Goal: Information Seeking & Learning: Learn about a topic

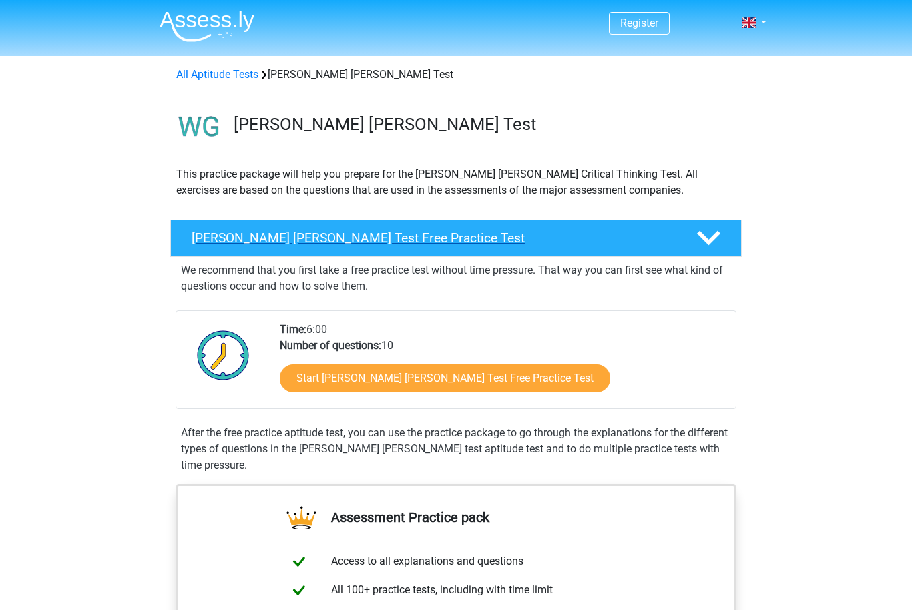
click at [463, 250] on div "Watson Glaser Test Free Practice Test" at bounding box center [455, 238] width 571 height 37
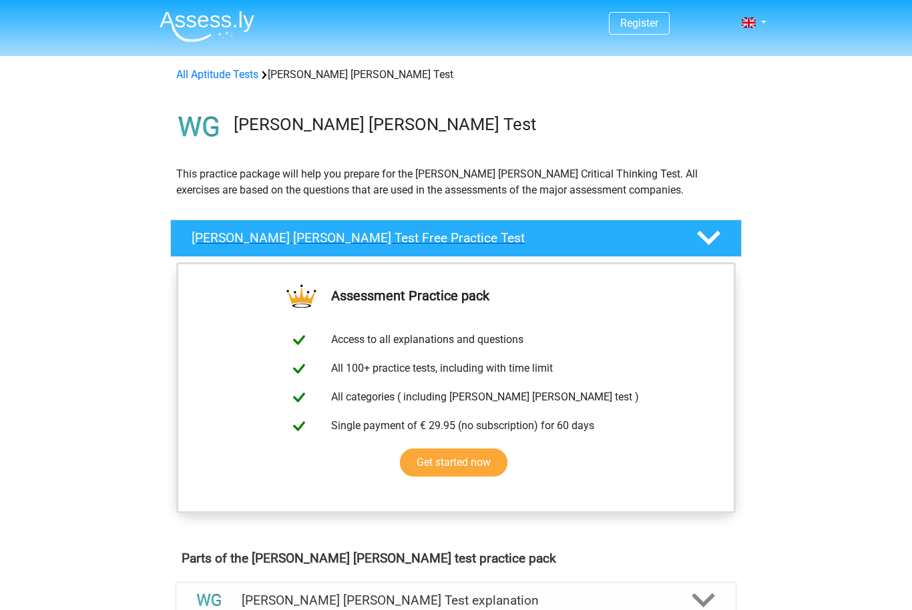
click at [481, 220] on div "Watson Glaser Test Free Practice Test" at bounding box center [455, 238] width 571 height 37
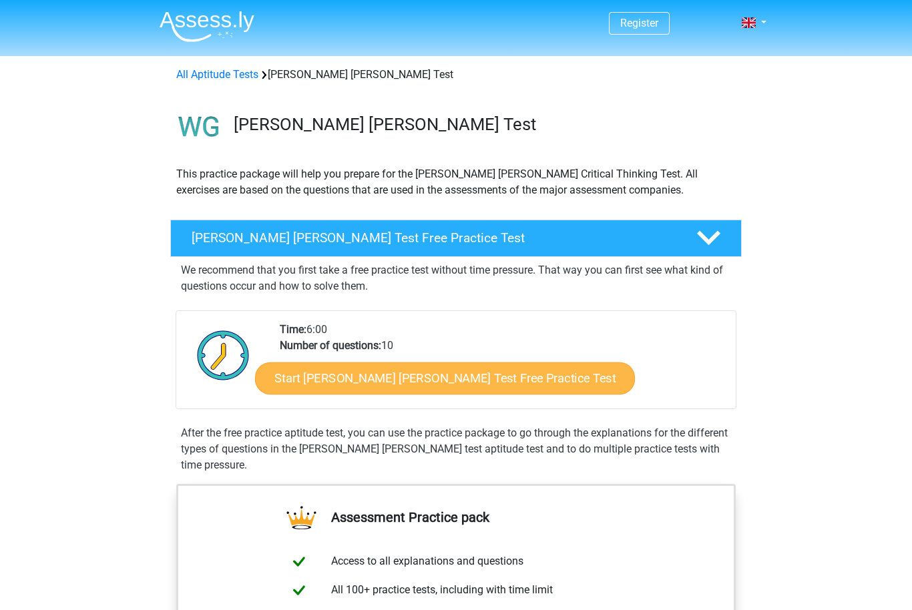
click at [469, 376] on link "Start Watson Glaser Test Free Practice Test" at bounding box center [445, 379] width 380 height 32
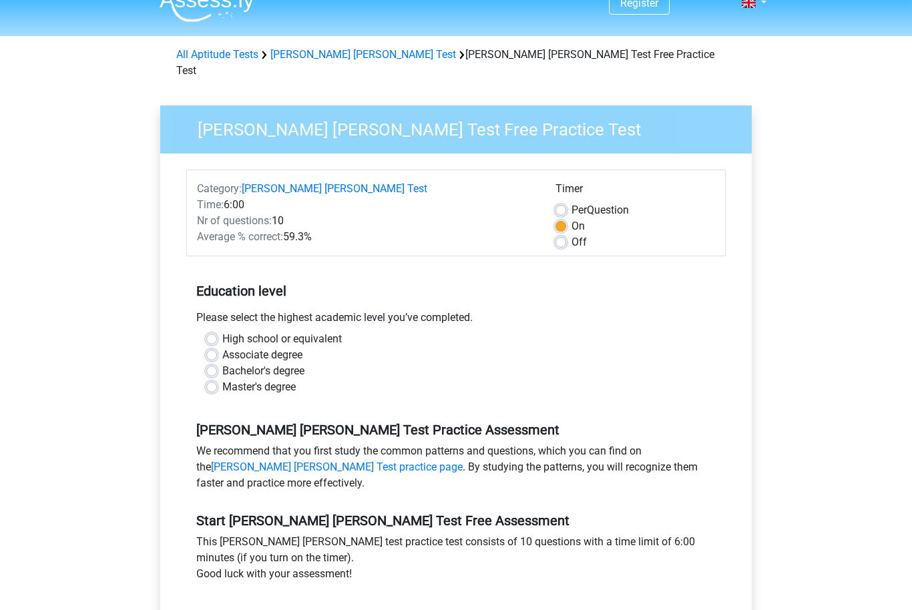
scroll to position [20, 0]
click at [222, 331] on label "High school or equivalent" at bounding box center [281, 339] width 119 height 16
click at [210, 331] on input "High school or equivalent" at bounding box center [211, 337] width 11 height 13
radio input "true"
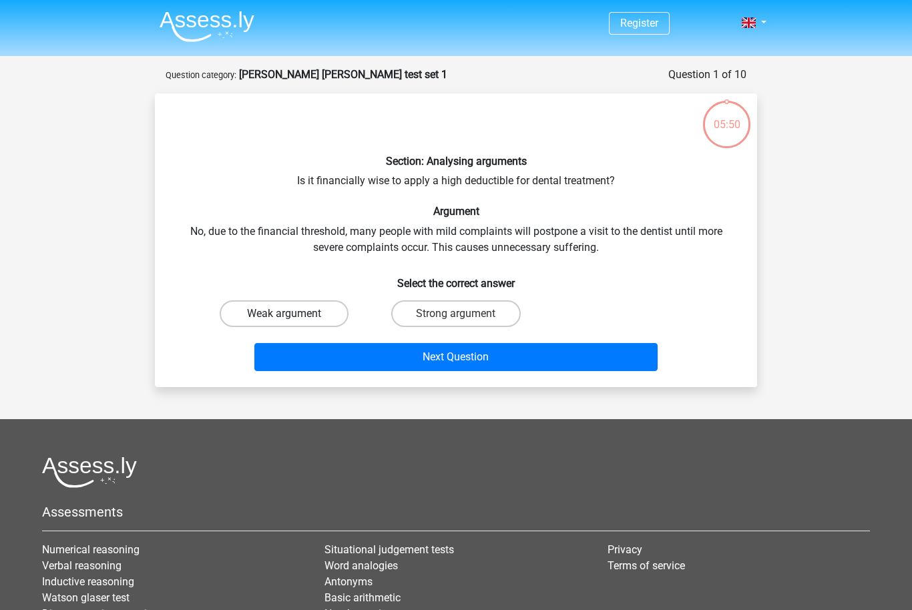
click at [317, 308] on label "Weak argument" at bounding box center [284, 313] width 129 height 27
click at [293, 314] on input "Weak argument" at bounding box center [288, 318] width 9 height 9
radio input "true"
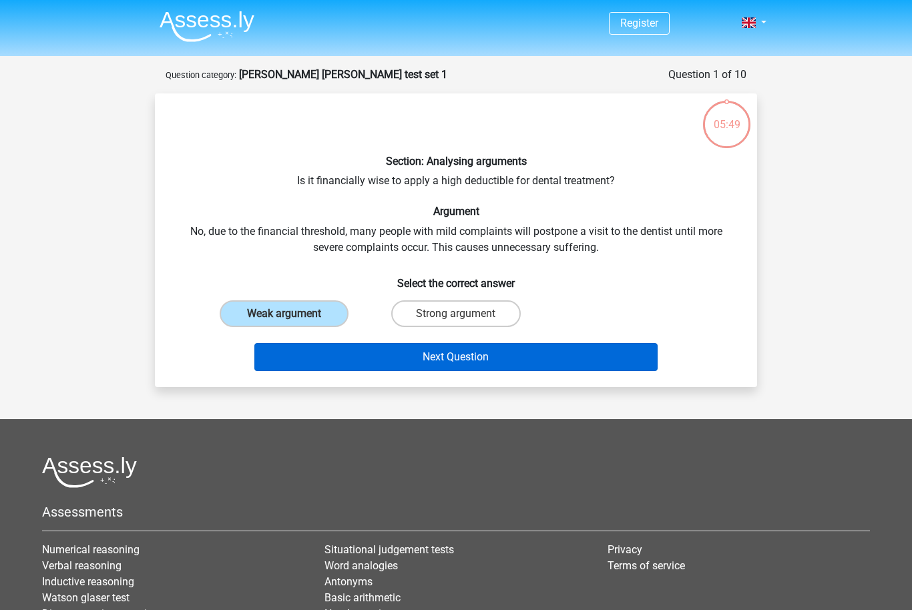
click at [381, 357] on button "Next Question" at bounding box center [456, 357] width 404 height 28
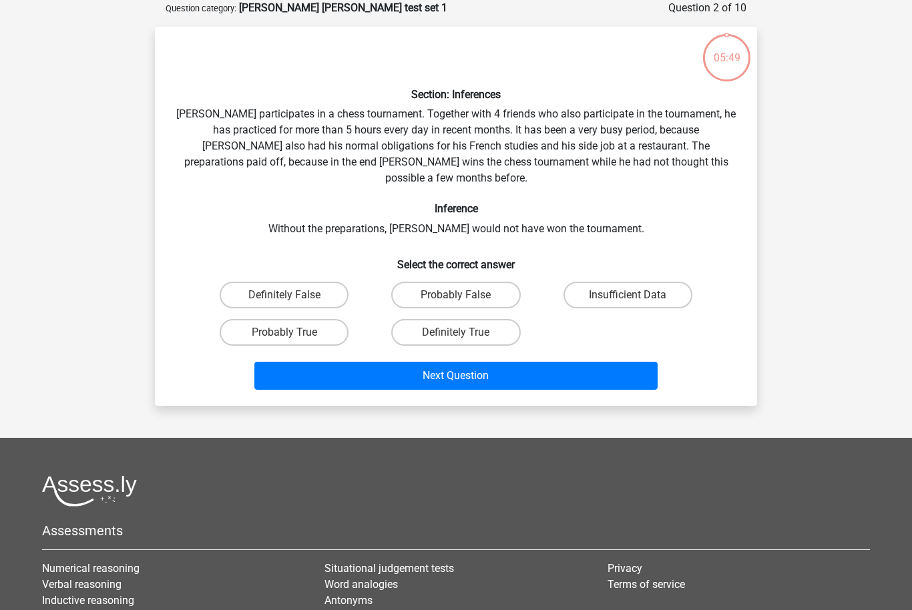
scroll to position [67, 0]
click at [605, 282] on label "Insufficient Data" at bounding box center [627, 295] width 129 height 27
click at [628, 295] on input "Insufficient Data" at bounding box center [632, 299] width 9 height 9
radio input "true"
click at [307, 319] on label "Probably True" at bounding box center [284, 332] width 129 height 27
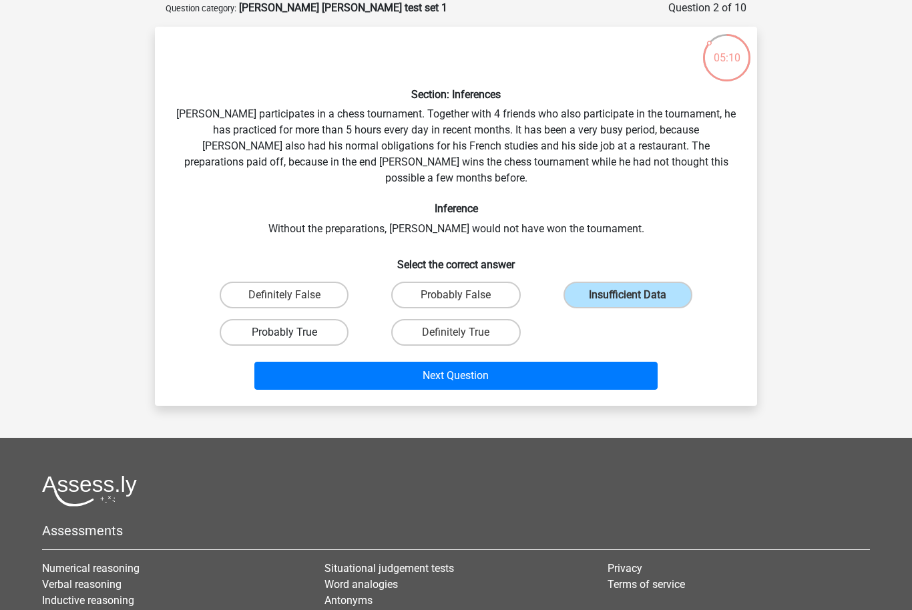
click at [293, 332] on input "Probably True" at bounding box center [288, 336] width 9 height 9
radio input "true"
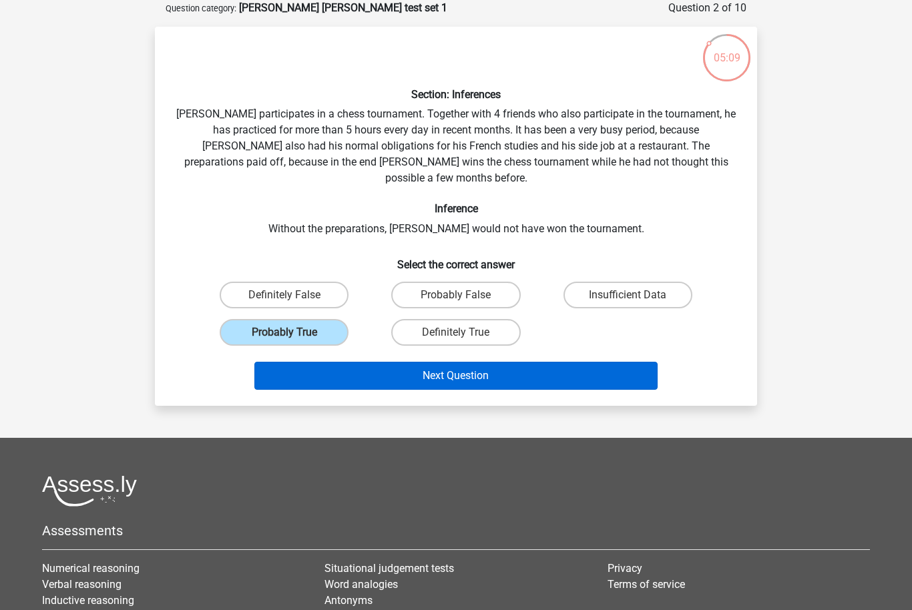
click at [374, 371] on button "Next Question" at bounding box center [456, 376] width 404 height 28
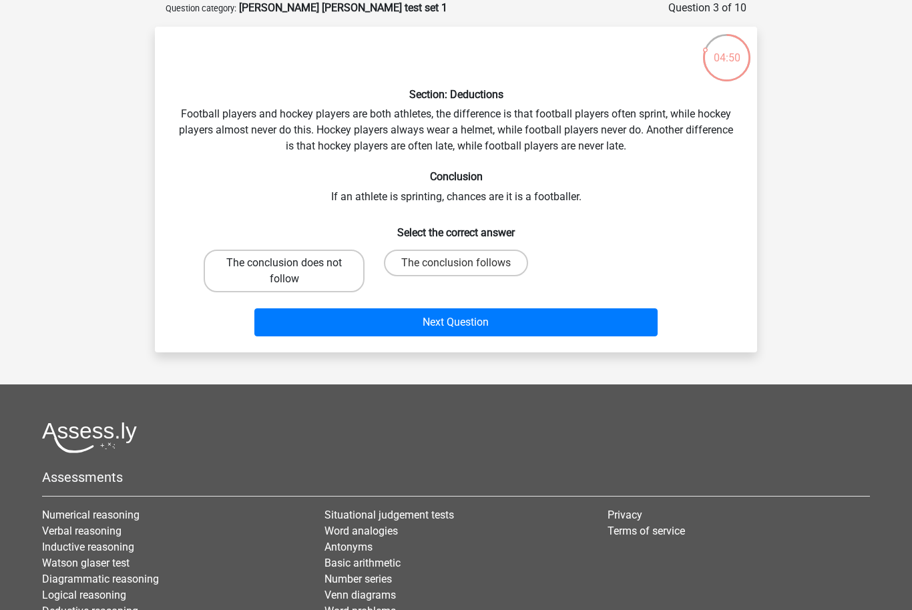
click at [345, 274] on label "The conclusion does not follow" at bounding box center [284, 271] width 161 height 43
click at [293, 272] on input "The conclusion does not follow" at bounding box center [288, 267] width 9 height 9
radio input "true"
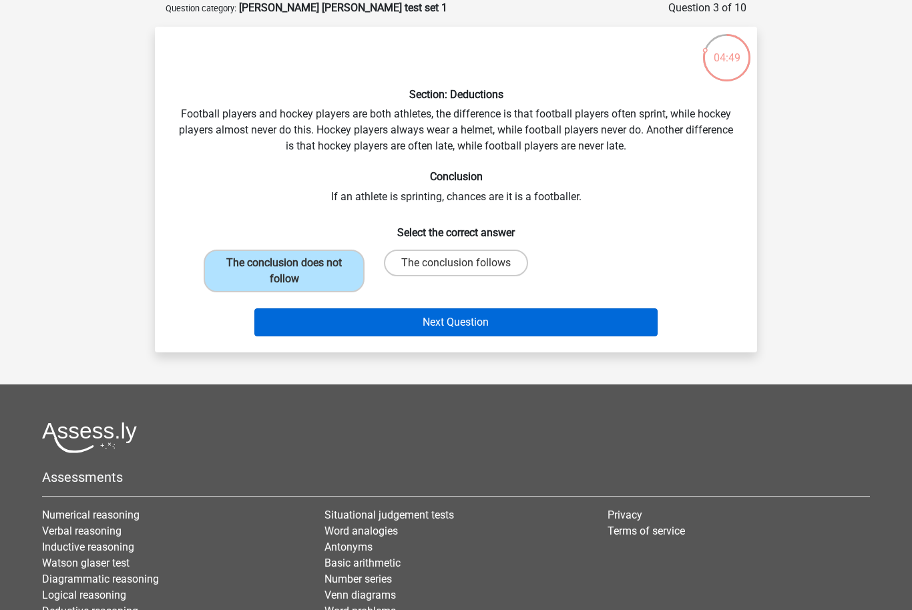
click at [430, 329] on button "Next Question" at bounding box center [456, 322] width 404 height 28
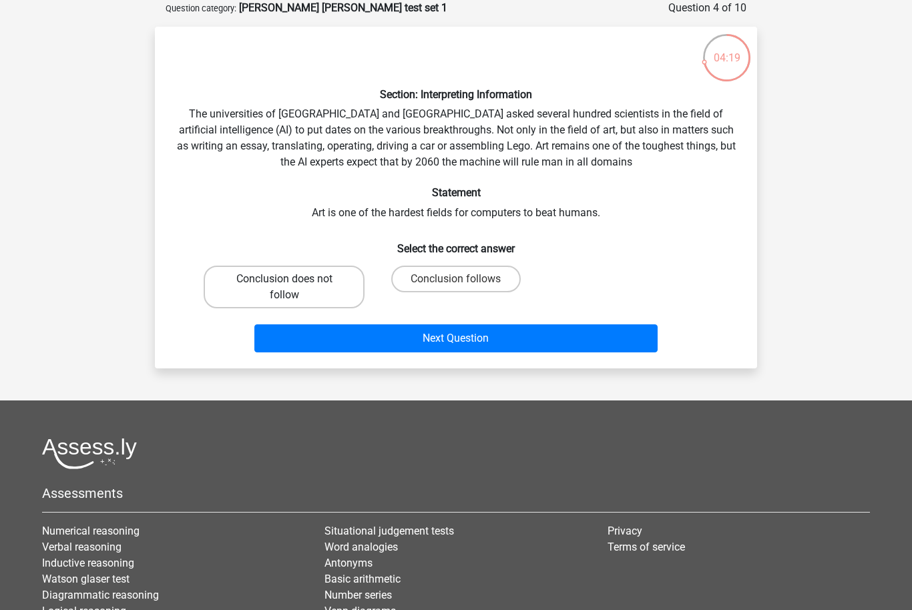
click at [341, 284] on label "Conclusion does not follow" at bounding box center [284, 287] width 161 height 43
click at [293, 284] on input "Conclusion does not follow" at bounding box center [288, 283] width 9 height 9
radio input "true"
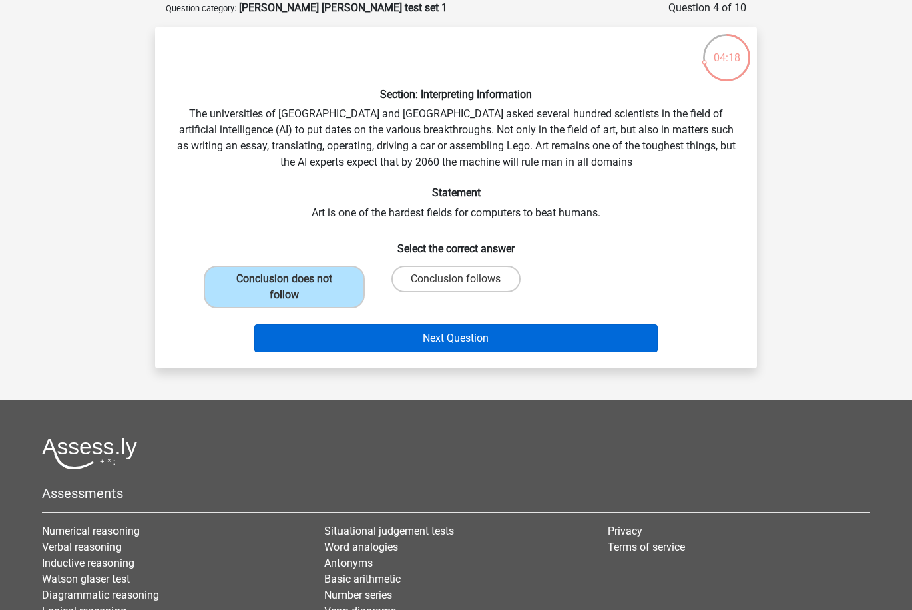
click at [427, 343] on button "Next Question" at bounding box center [456, 338] width 404 height 28
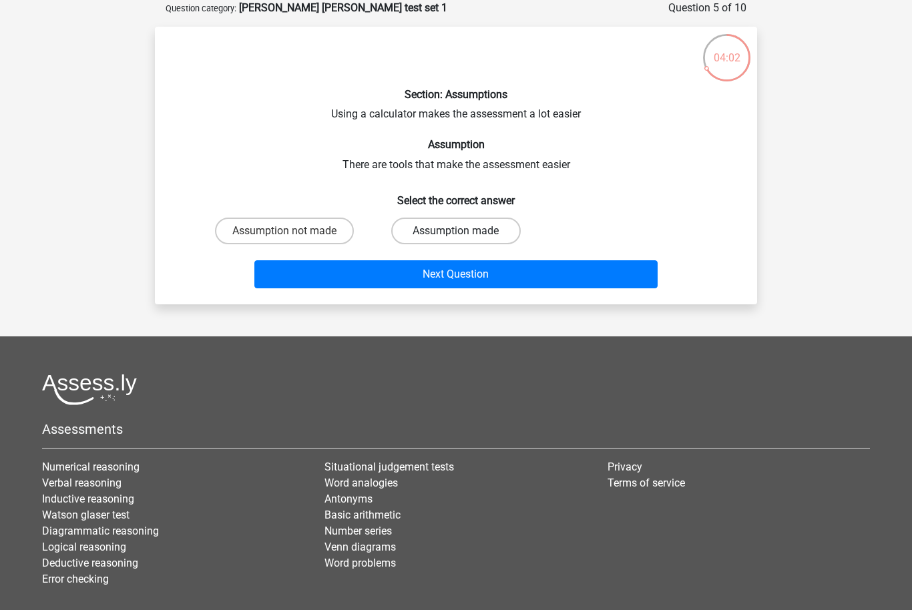
click at [468, 240] on label "Assumption made" at bounding box center [455, 231] width 129 height 27
click at [465, 240] on input "Assumption made" at bounding box center [460, 235] width 9 height 9
radio input "true"
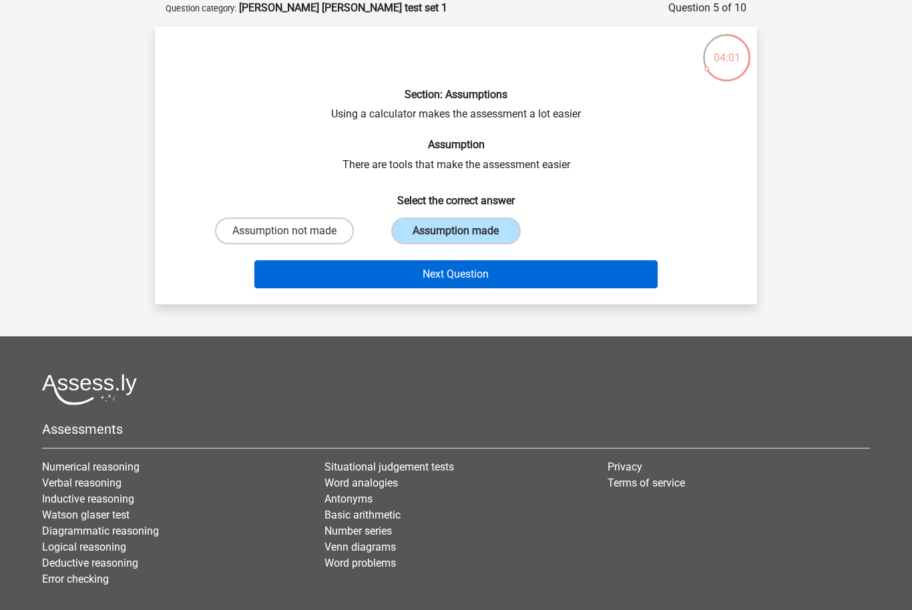
click at [479, 278] on button "Next Question" at bounding box center [456, 274] width 404 height 28
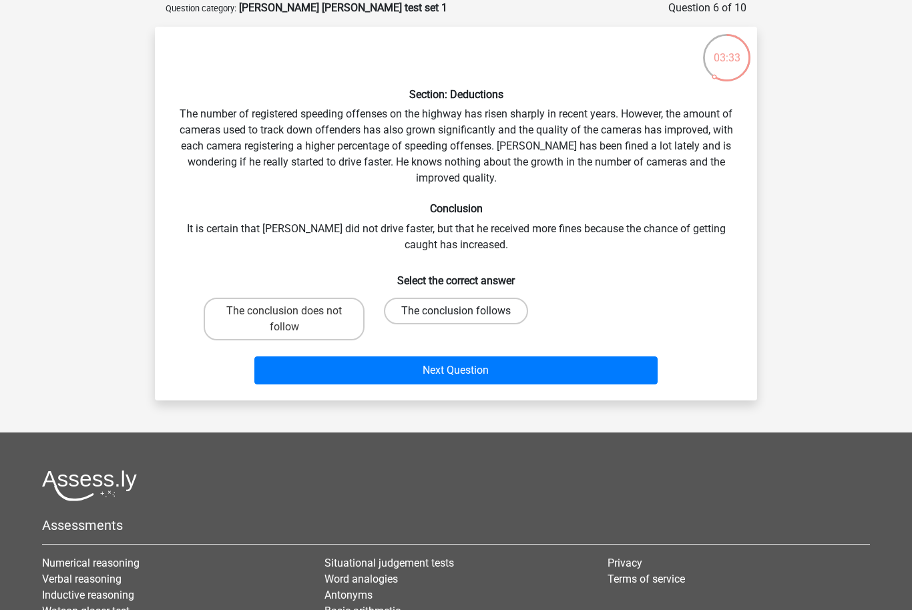
click at [447, 314] on label "The conclusion follows" at bounding box center [456, 311] width 144 height 27
click at [456, 314] on input "The conclusion follows" at bounding box center [460, 315] width 9 height 9
radio input "true"
click at [335, 324] on label "The conclusion does not follow" at bounding box center [284, 319] width 161 height 43
click at [293, 320] on input "The conclusion does not follow" at bounding box center [288, 315] width 9 height 9
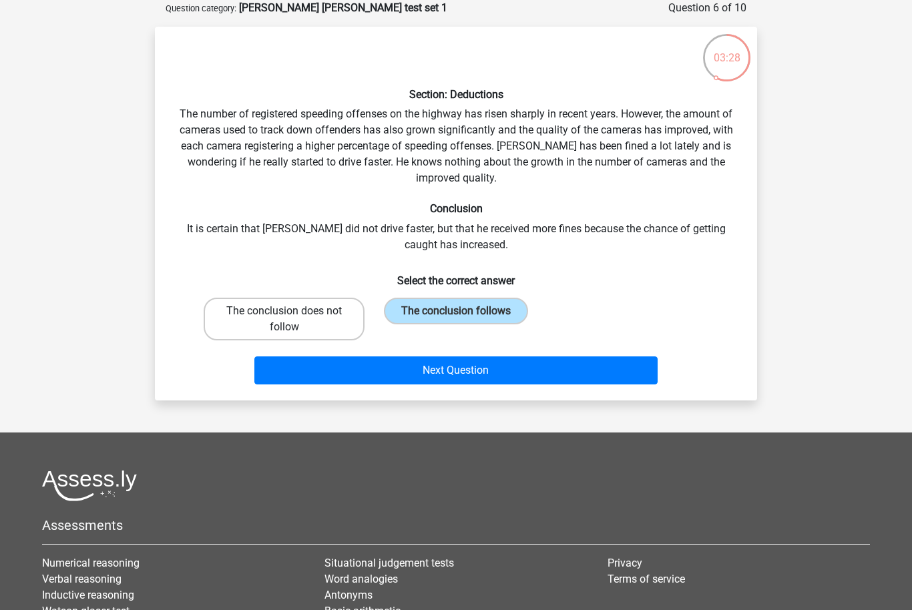
radio input "true"
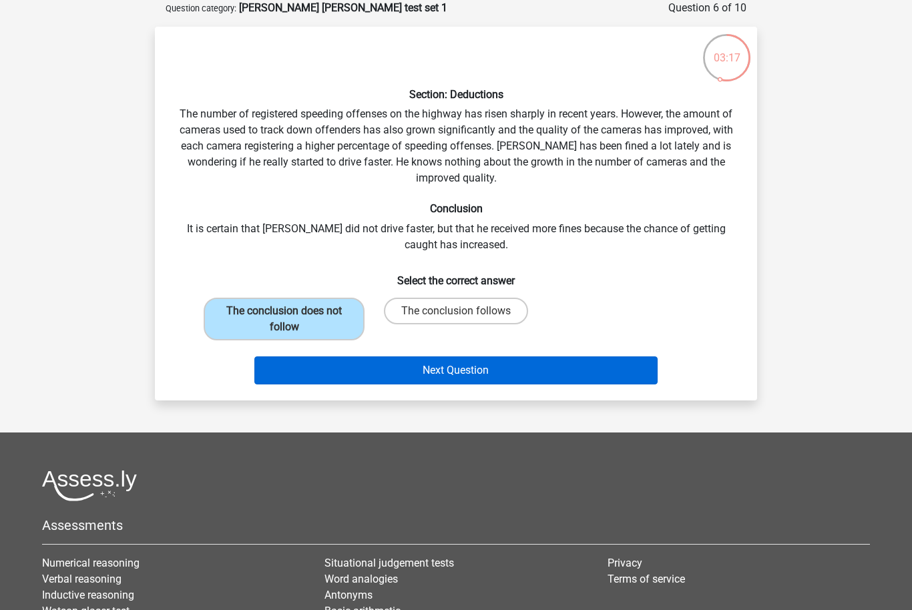
click at [543, 371] on button "Next Question" at bounding box center [456, 370] width 404 height 28
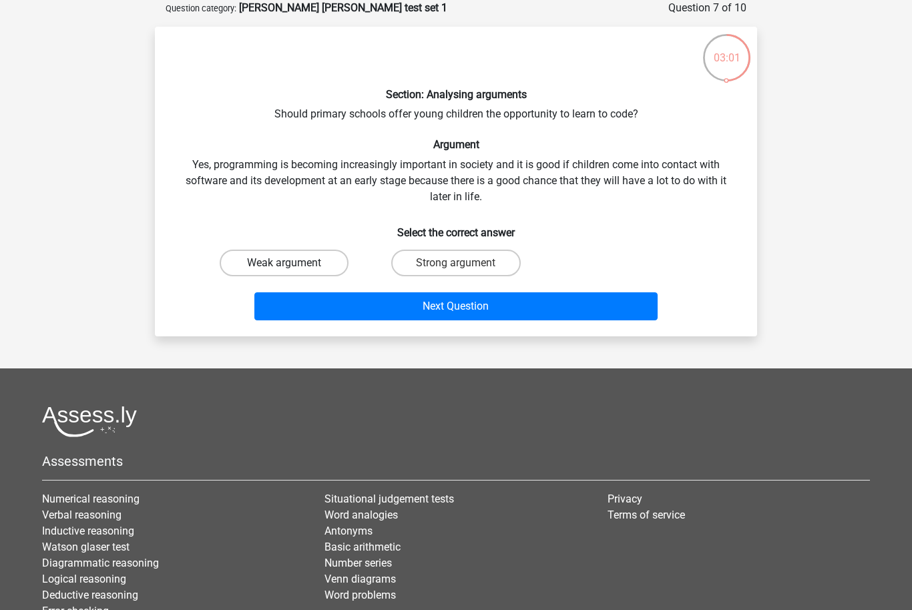
click at [322, 269] on label "Weak argument" at bounding box center [284, 263] width 129 height 27
click at [293, 269] on input "Weak argument" at bounding box center [288, 267] width 9 height 9
radio input "true"
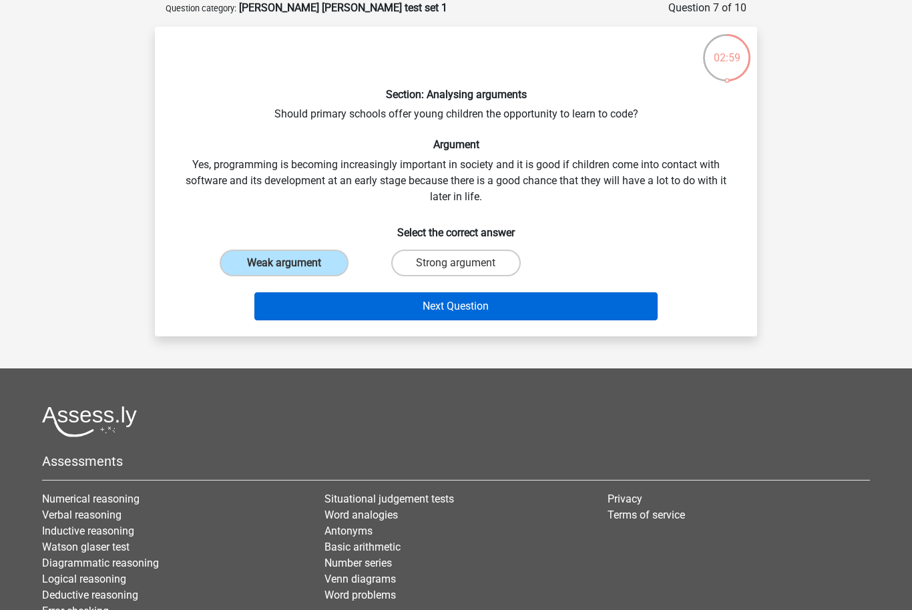
click at [423, 305] on button "Next Question" at bounding box center [456, 306] width 404 height 28
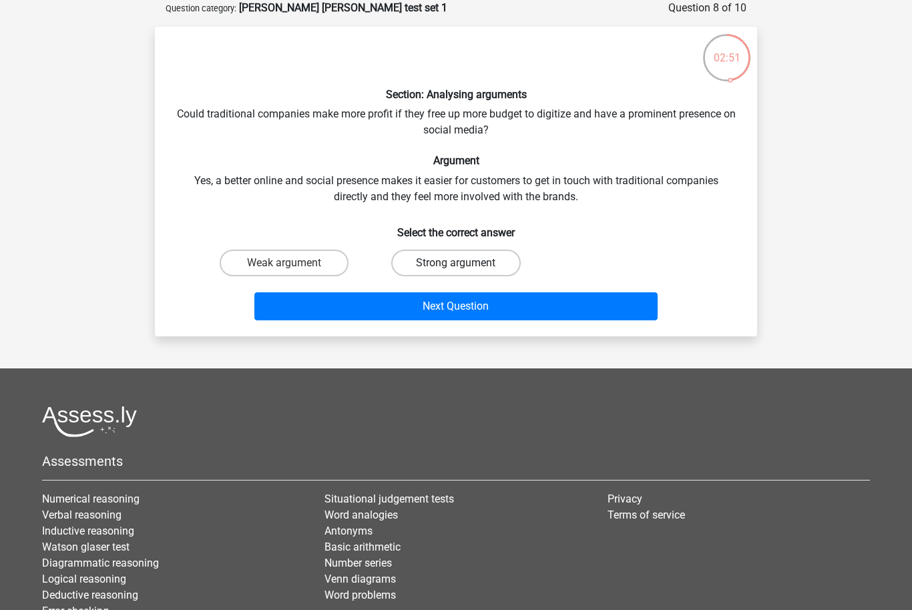
click at [442, 266] on label "Strong argument" at bounding box center [455, 263] width 129 height 27
click at [456, 266] on input "Strong argument" at bounding box center [460, 267] width 9 height 9
radio input "true"
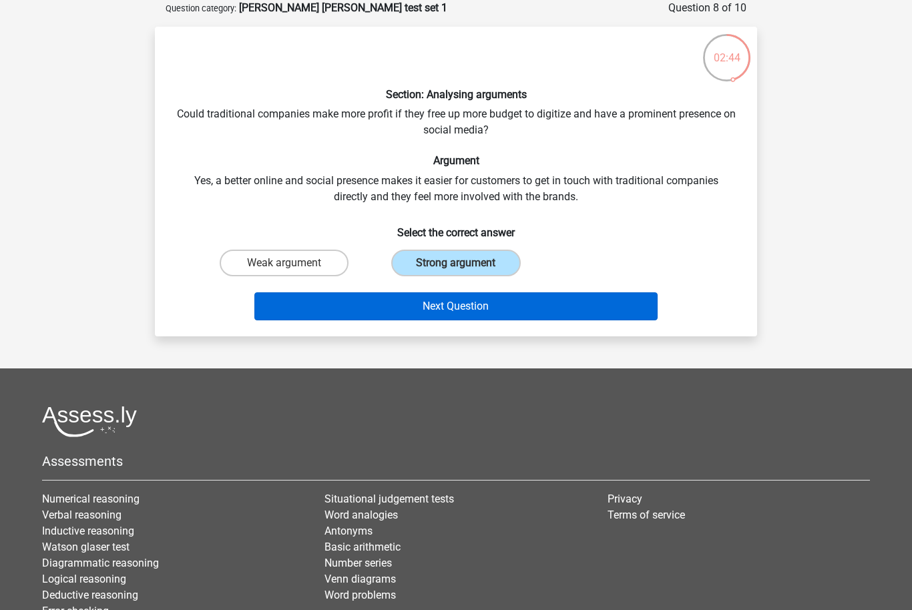
click at [458, 314] on button "Next Question" at bounding box center [456, 306] width 404 height 28
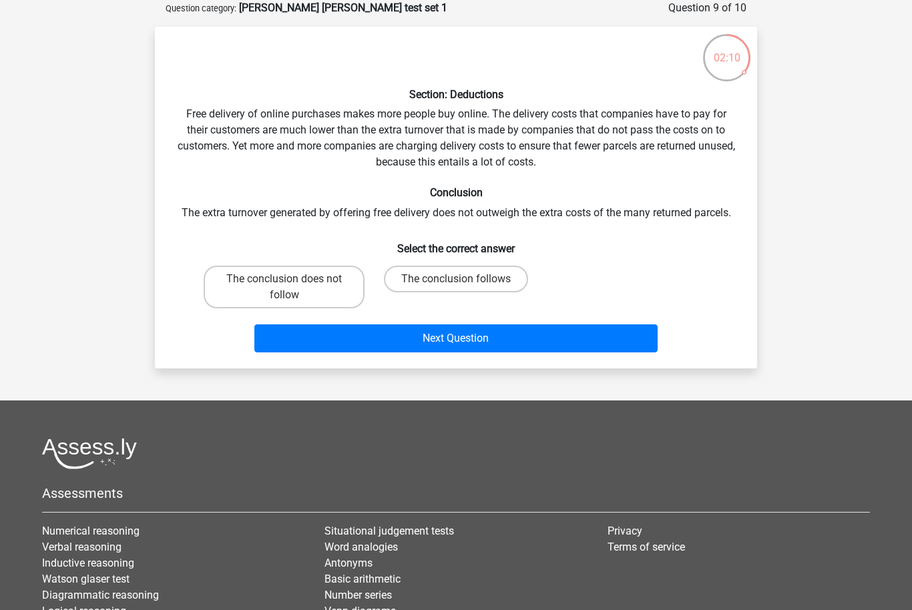
click at [461, 280] on input "The conclusion follows" at bounding box center [460, 283] width 9 height 9
radio input "true"
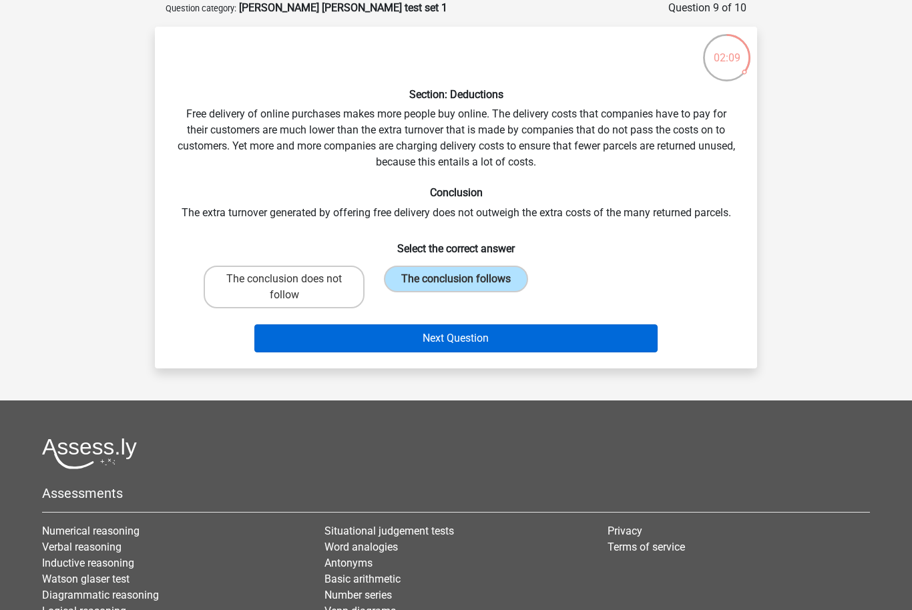
click at [463, 339] on button "Next Question" at bounding box center [456, 338] width 404 height 28
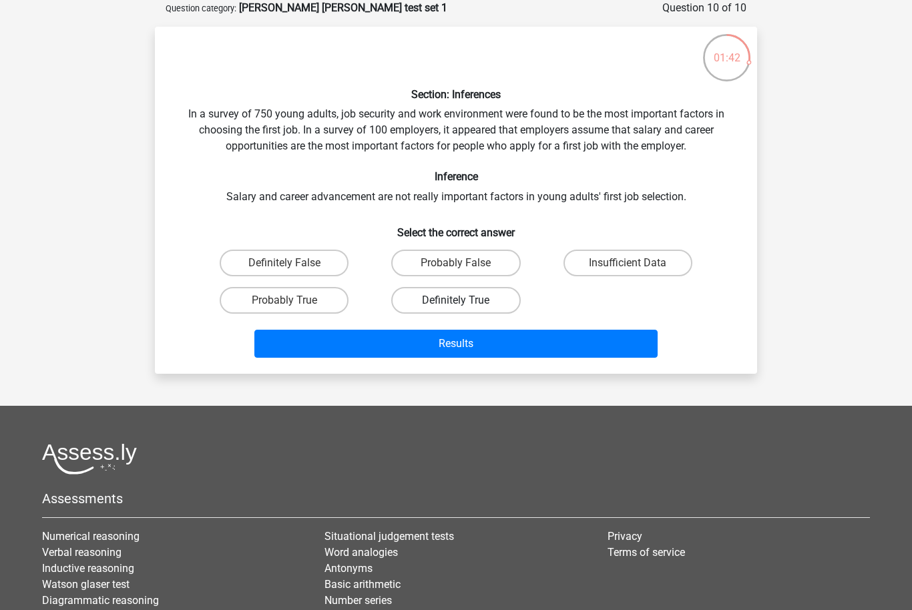
click at [461, 297] on label "Definitely True" at bounding box center [455, 300] width 129 height 27
click at [461, 300] on input "Definitely True" at bounding box center [460, 304] width 9 height 9
radio input "true"
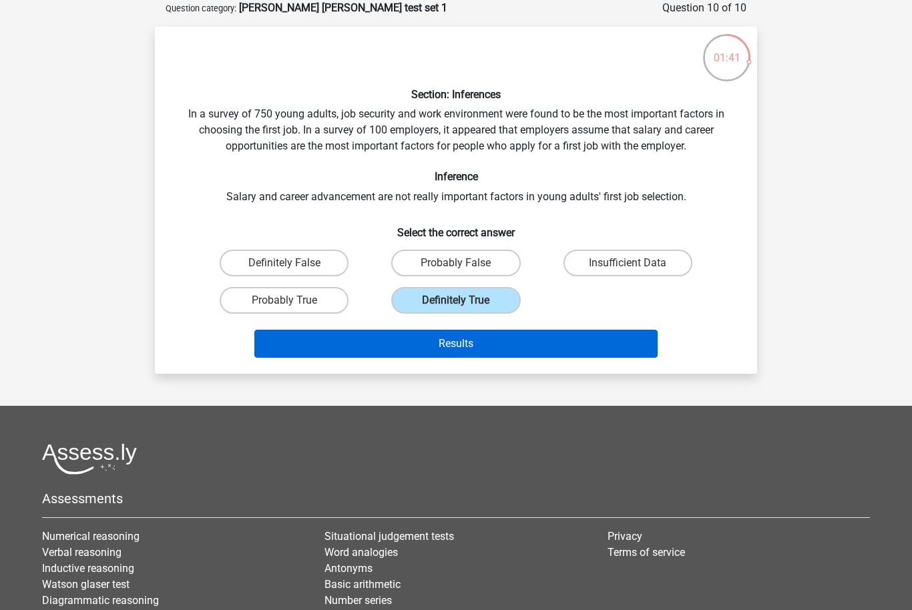
click at [477, 342] on button "Results" at bounding box center [456, 344] width 404 height 28
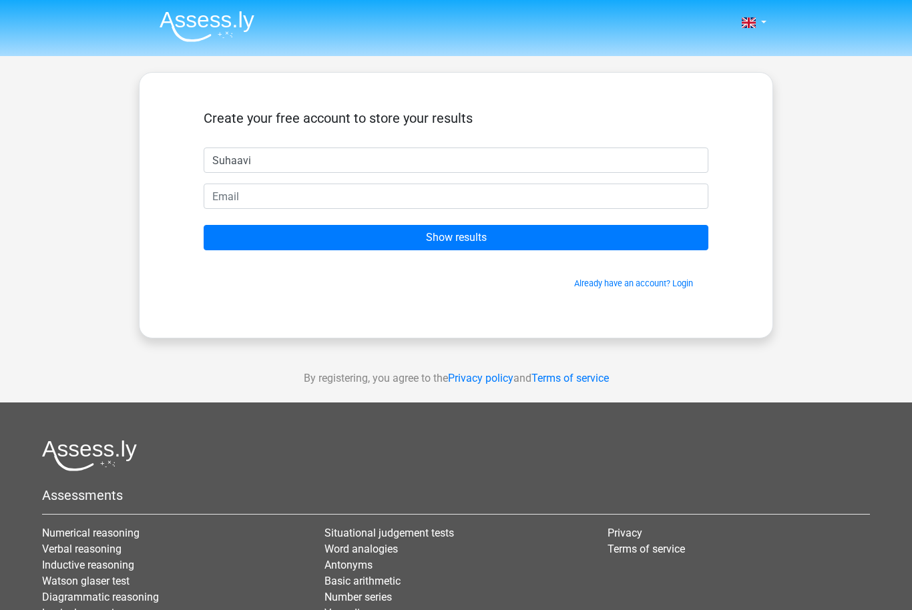
type input "Suhaavi"
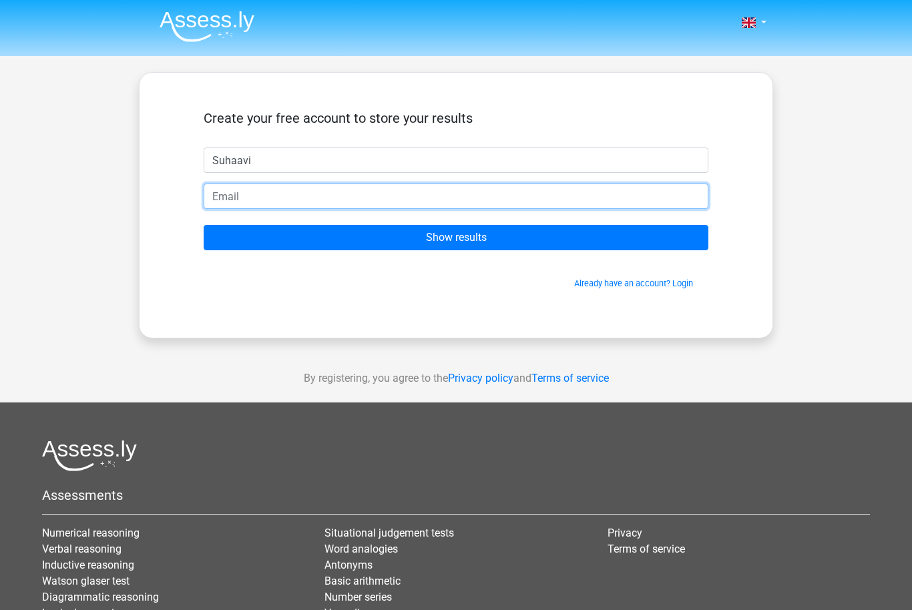
click at [471, 199] on input "email" at bounding box center [456, 196] width 505 height 25
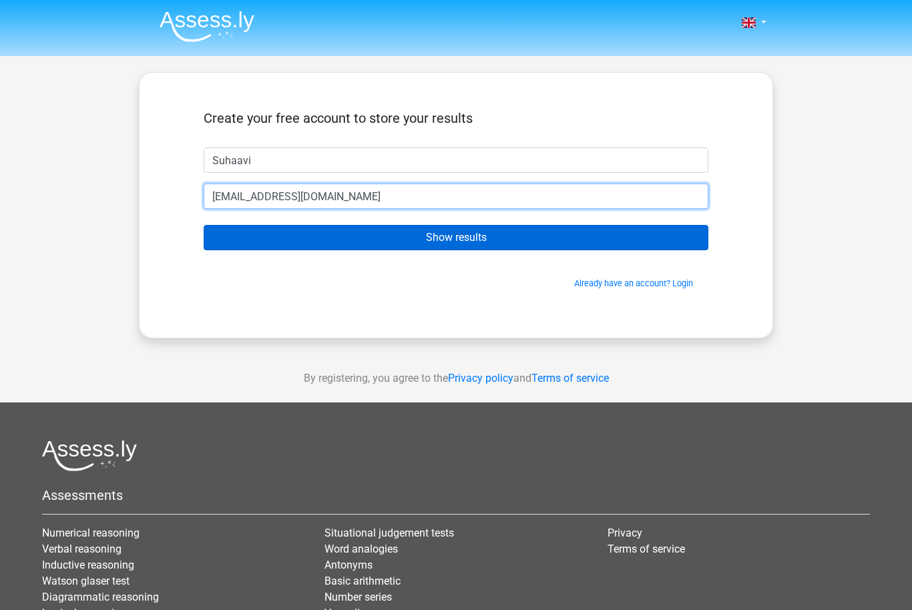
type input "suhaavisidhu@gmail.com"
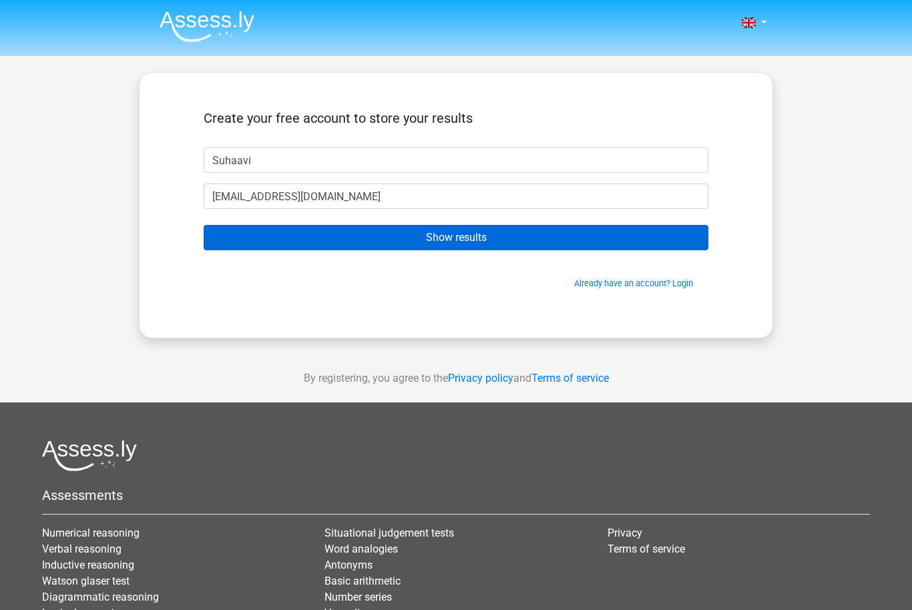
click at [423, 241] on input "Show results" at bounding box center [456, 237] width 505 height 25
